Goal: Information Seeking & Learning: Learn about a topic

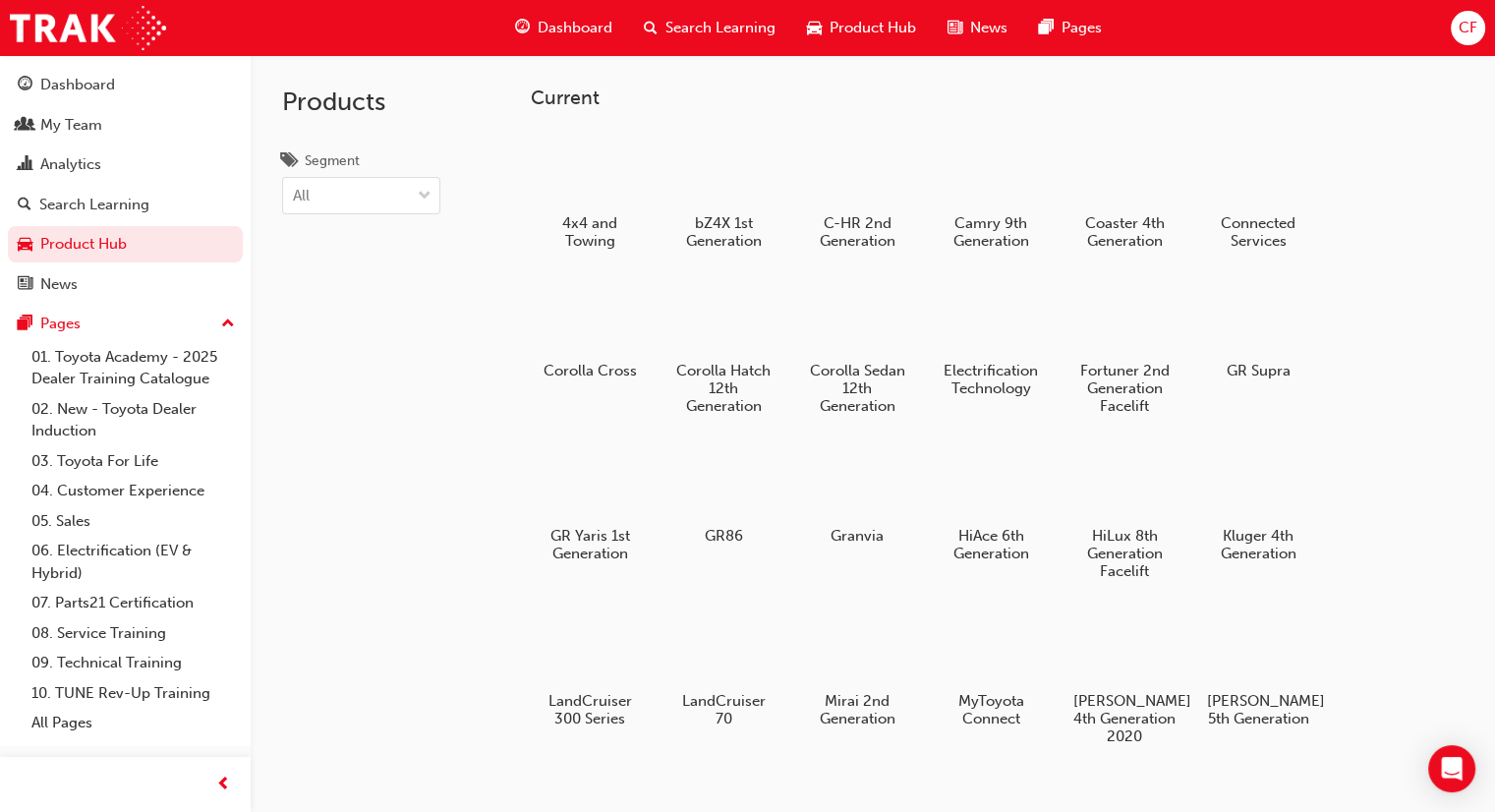
click at [670, 21] on span "Search Learning" at bounding box center [720, 28] width 111 height 23
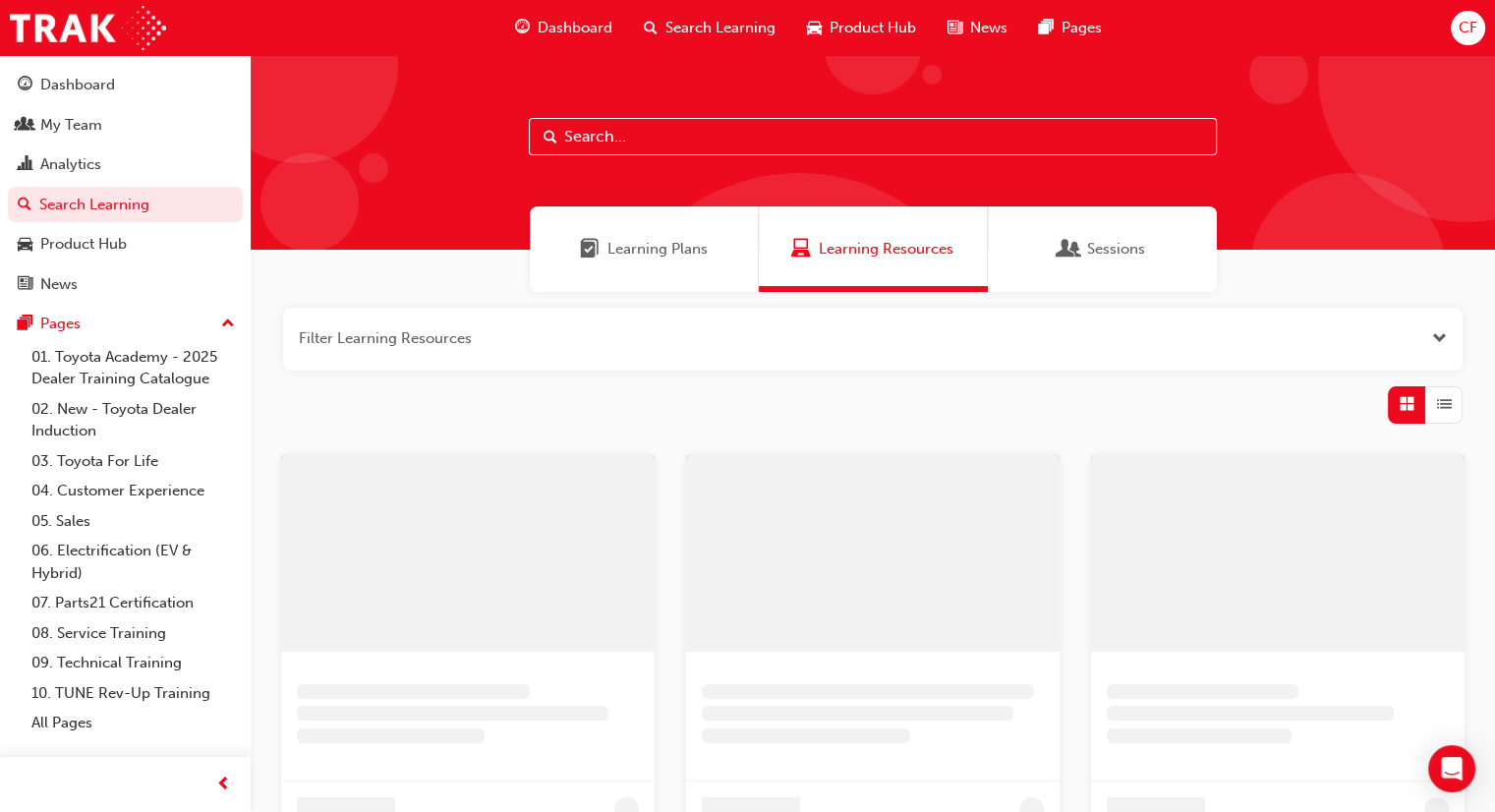
click at [666, 137] on input "text" at bounding box center [872, 137] width 688 height 37
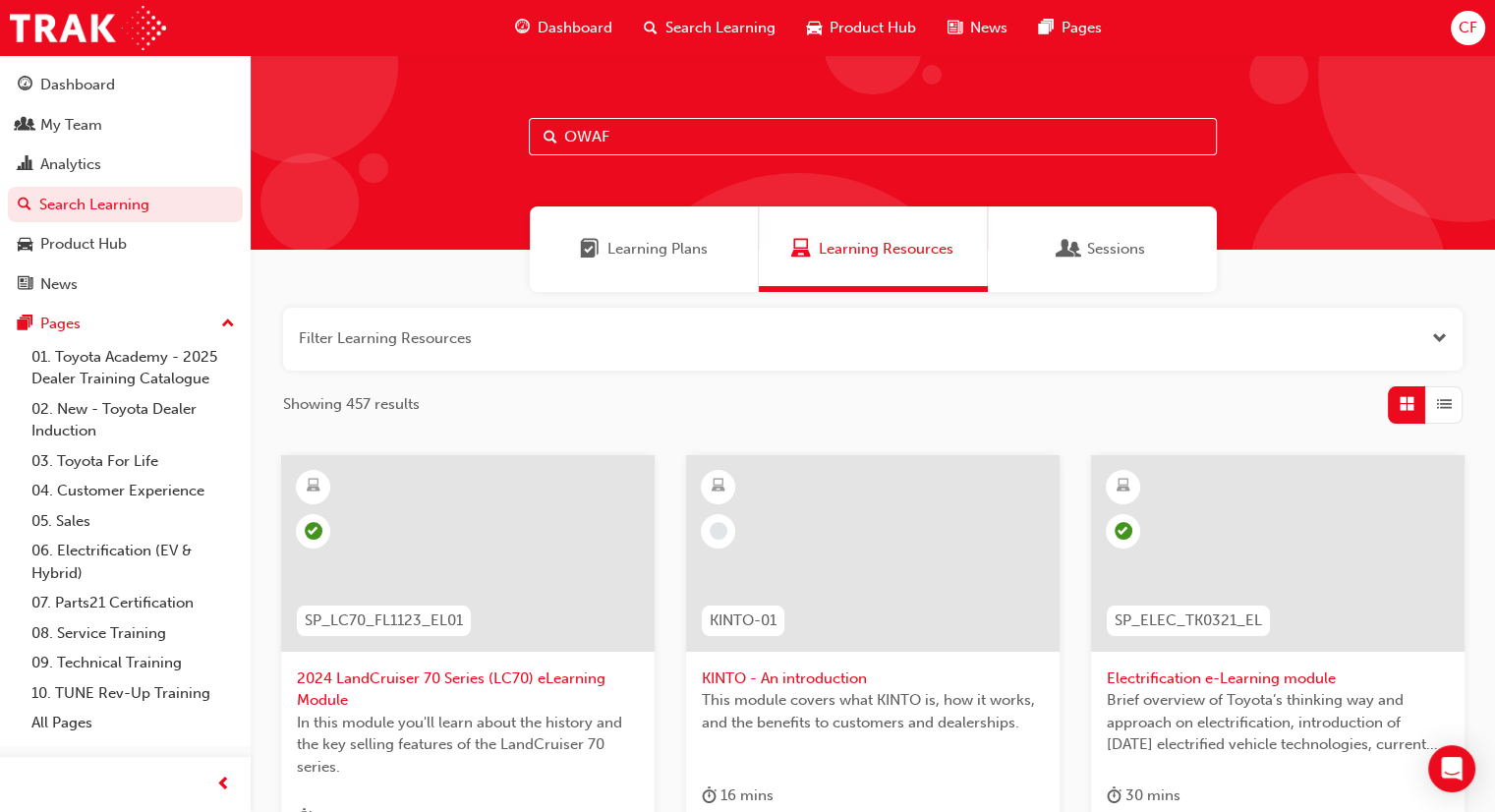
type input "OWAF"
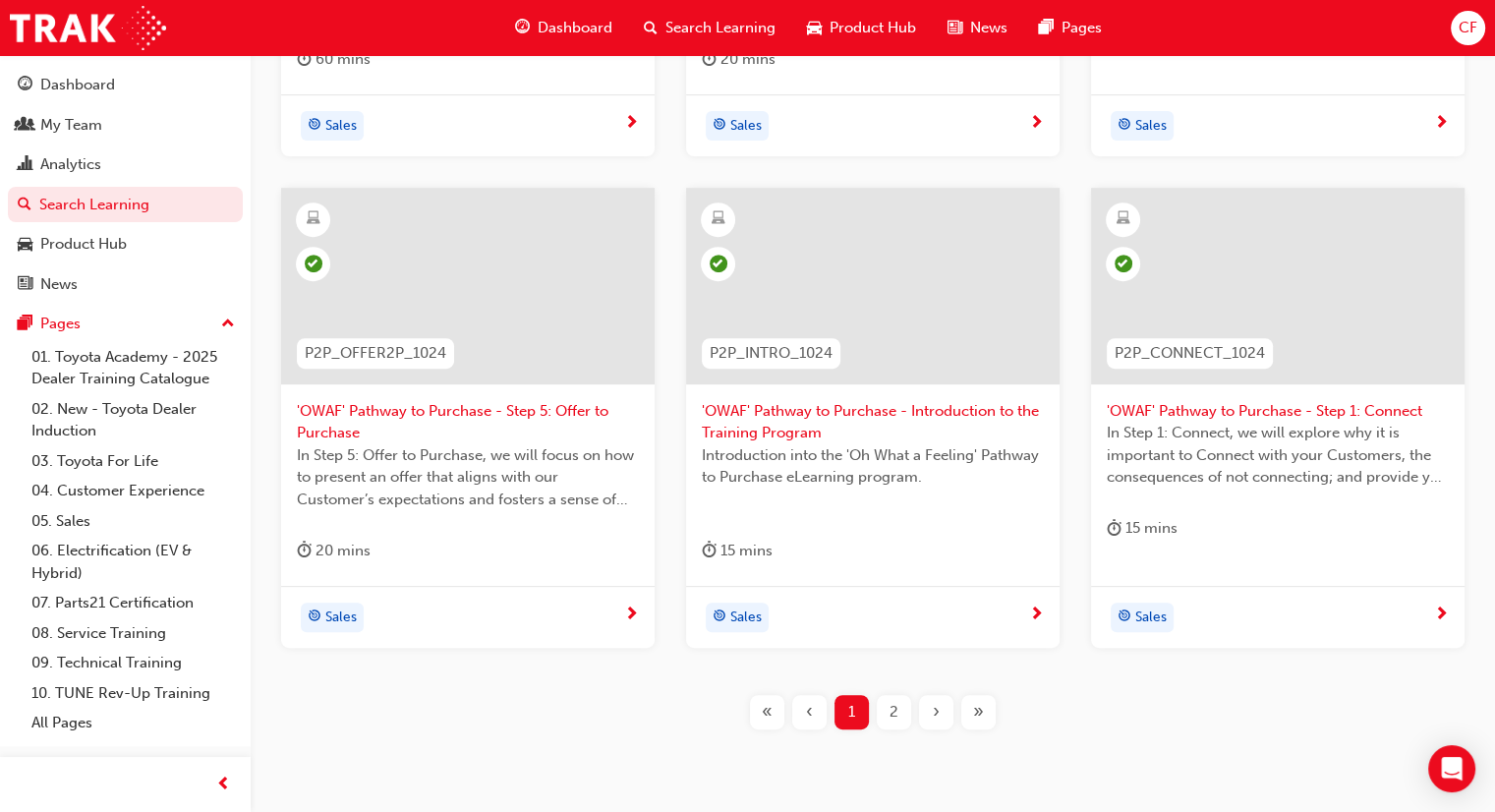
scroll to position [836, 0]
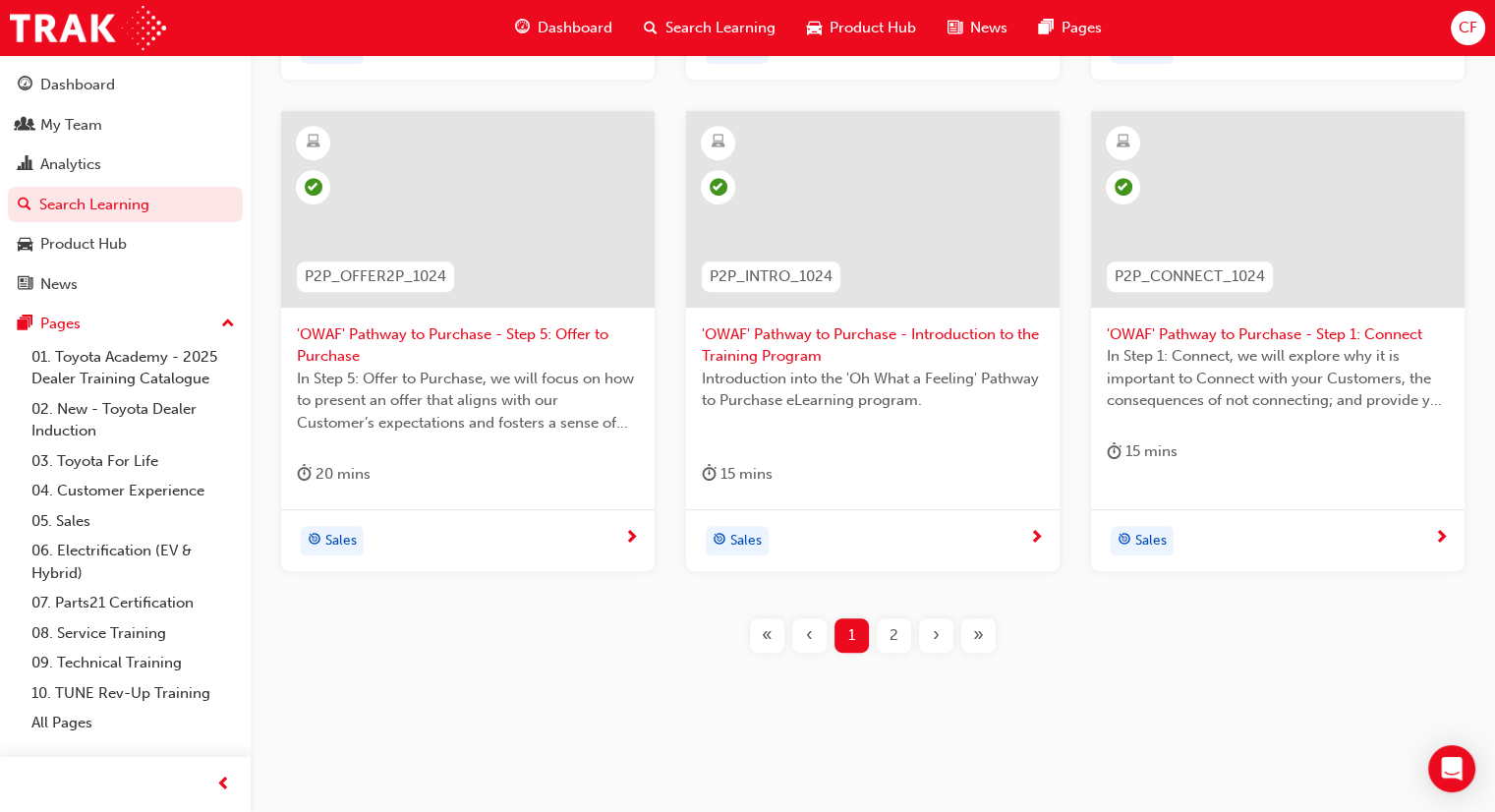
drag, startPoint x: 893, startPoint y: 631, endPoint x: 878, endPoint y: 619, distance: 19.2
click at [892, 631] on span "2" at bounding box center [893, 635] width 9 height 23
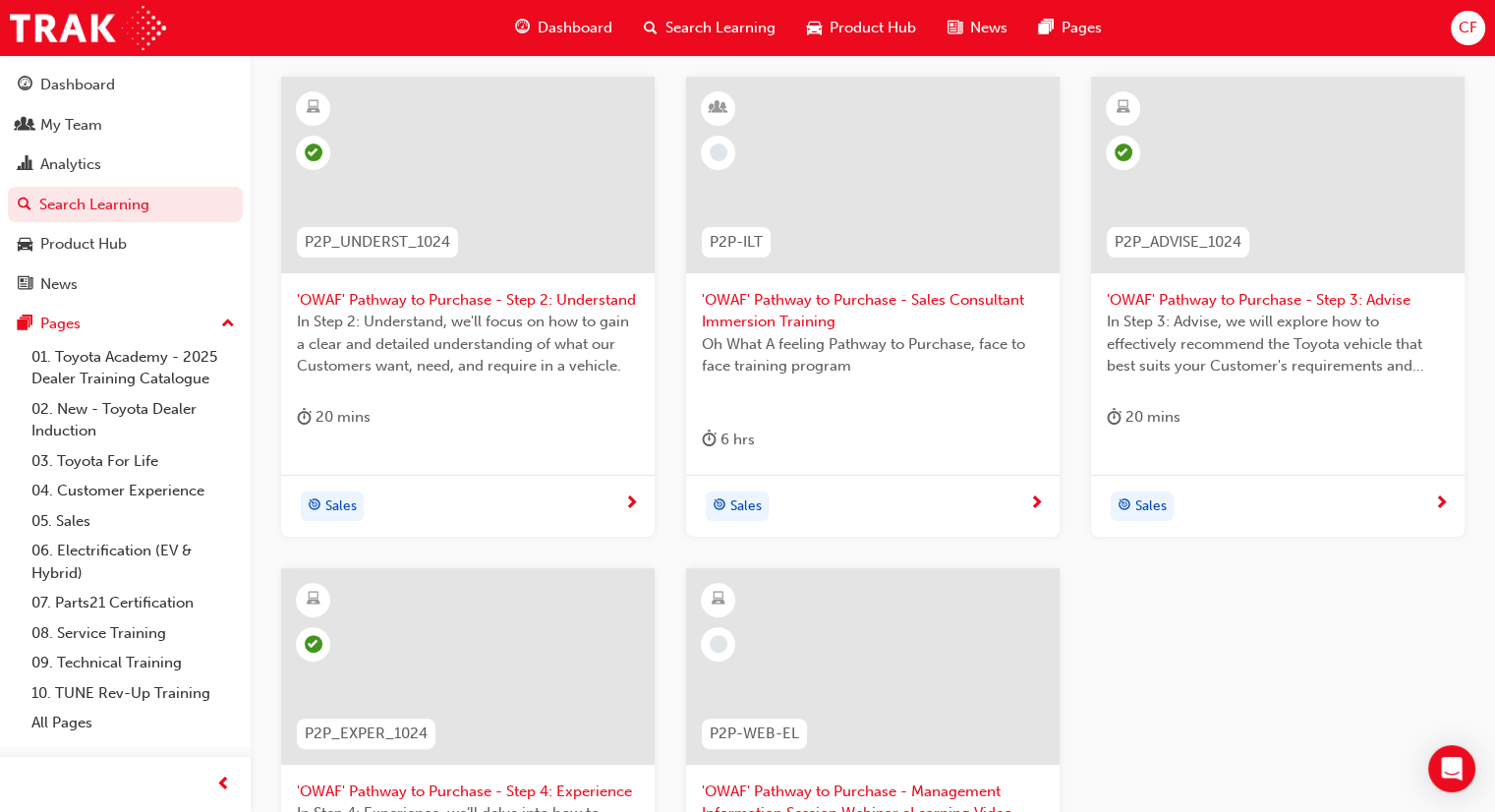
scroll to position [344, 0]
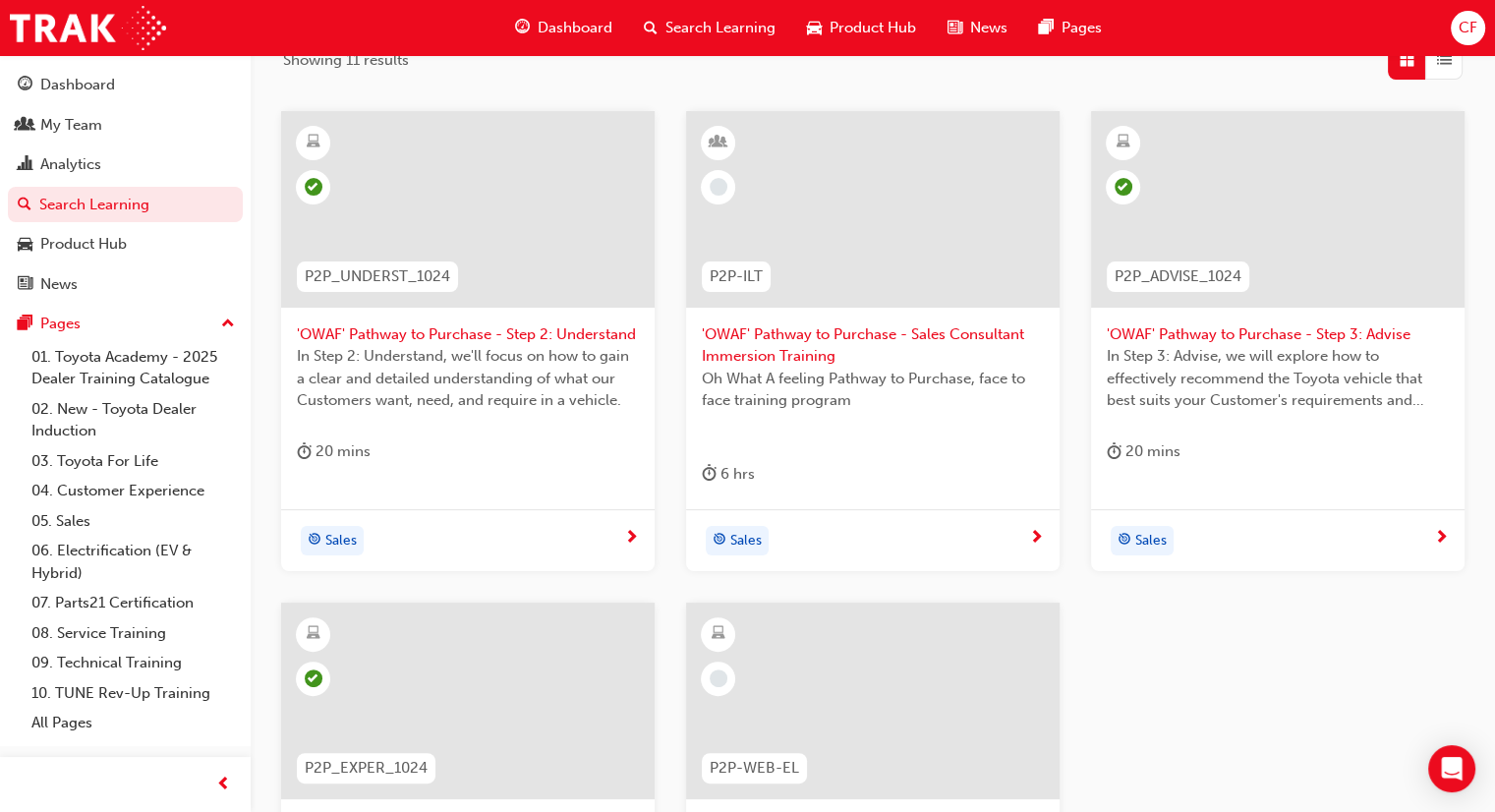
click at [951, 222] on div at bounding box center [872, 209] width 374 height 196
